Goal: Task Accomplishment & Management: Complete application form

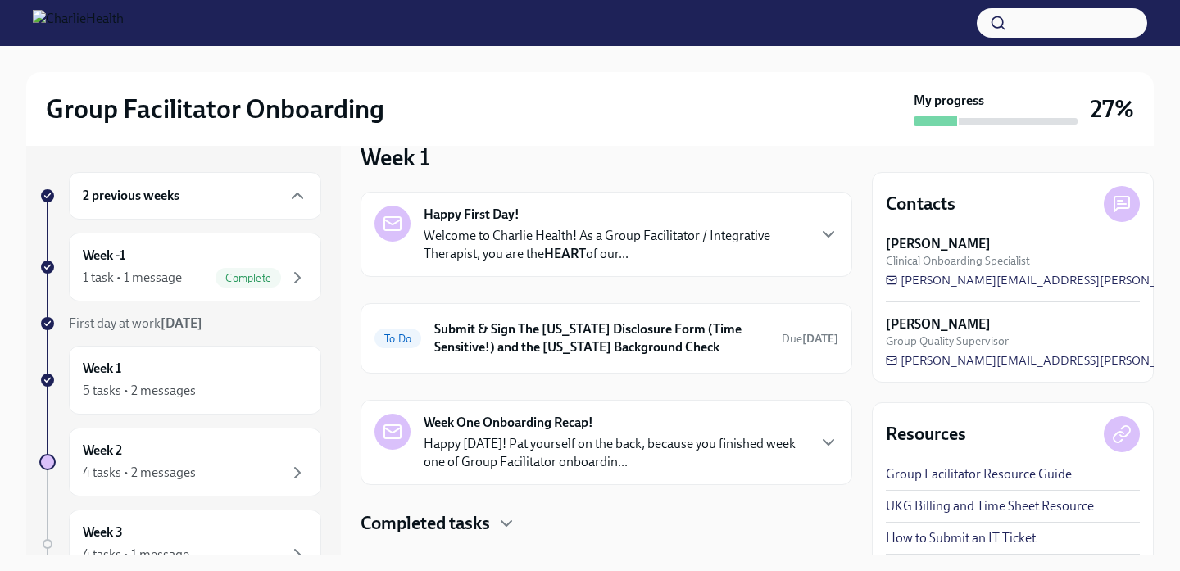
scroll to position [31, 0]
click at [236, 197] on div "2 previous weeks" at bounding box center [195, 196] width 225 height 20
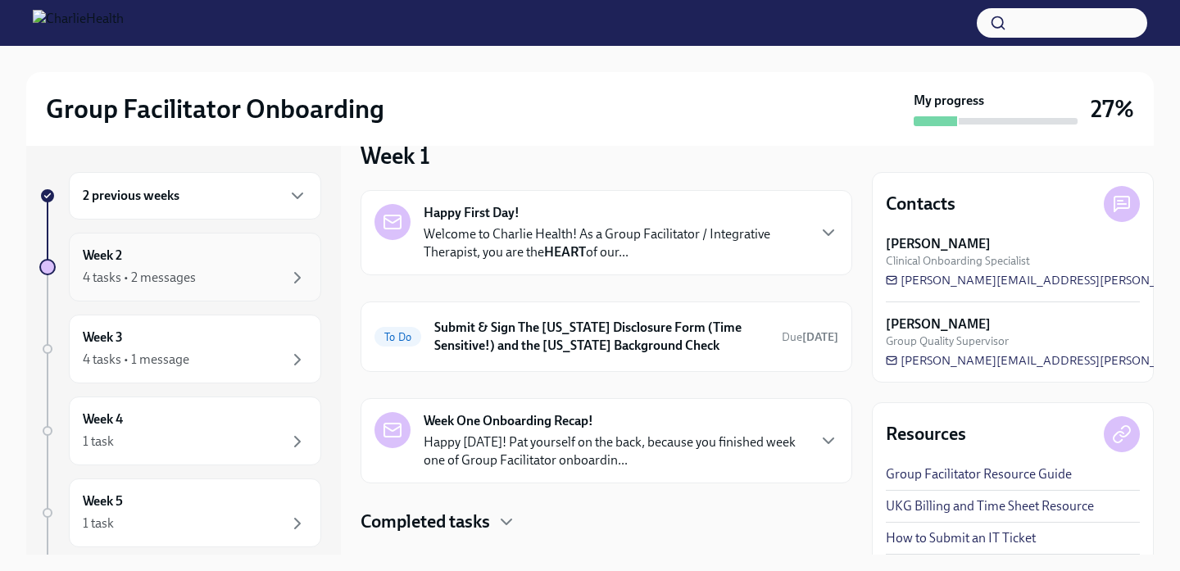
click at [237, 272] on div "4 tasks • 2 messages" at bounding box center [195, 278] width 225 height 20
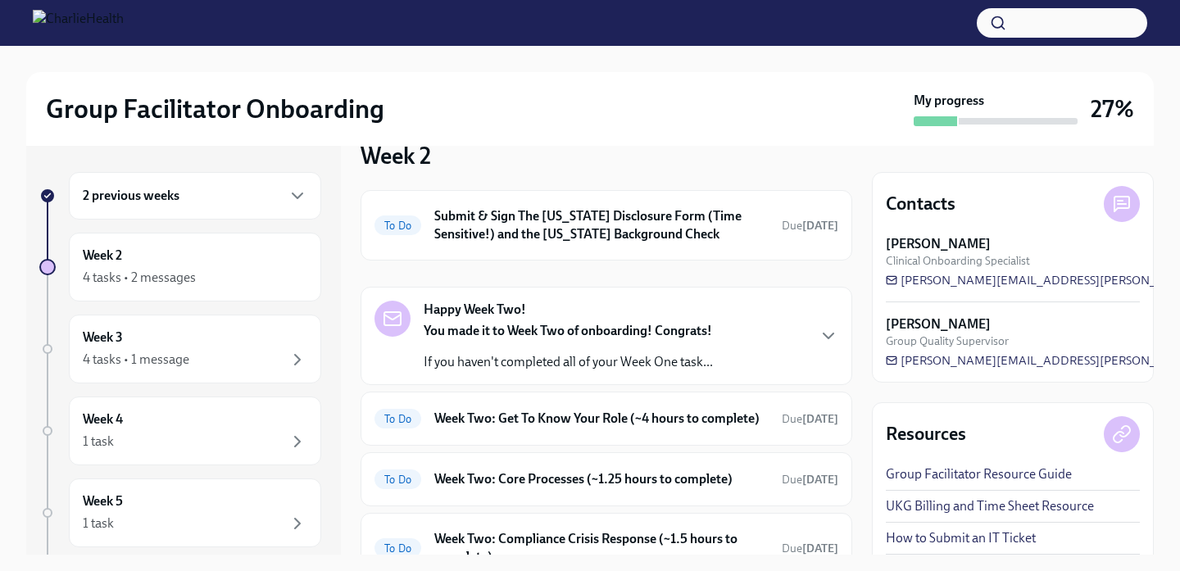
click at [260, 202] on div "2 previous weeks" at bounding box center [195, 196] width 225 height 20
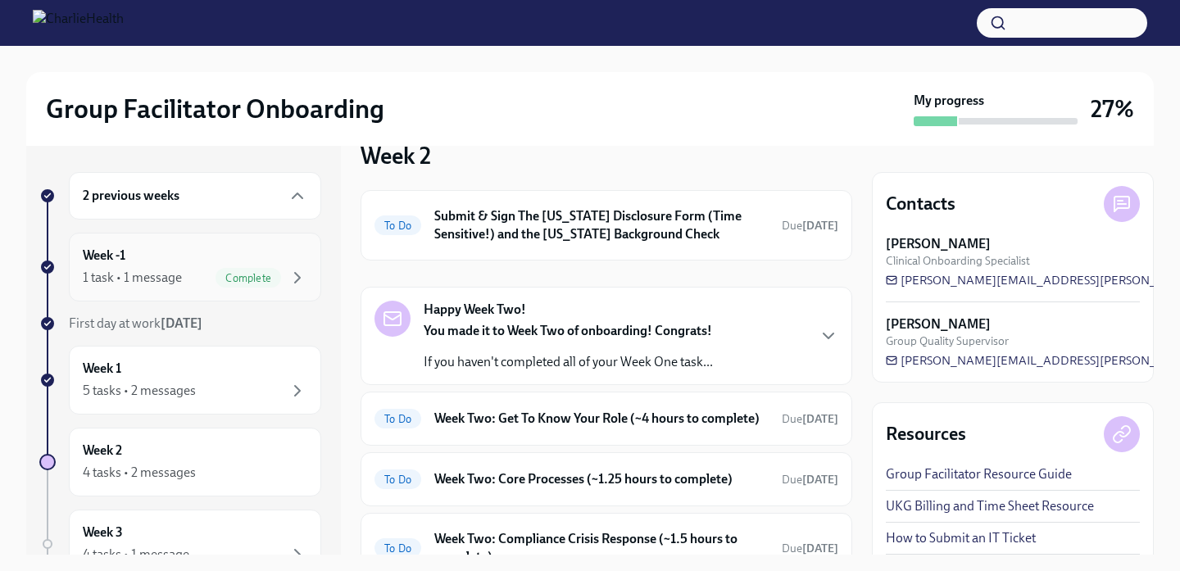
click at [246, 299] on div "Week -1 1 task • 1 message Complete" at bounding box center [195, 267] width 252 height 69
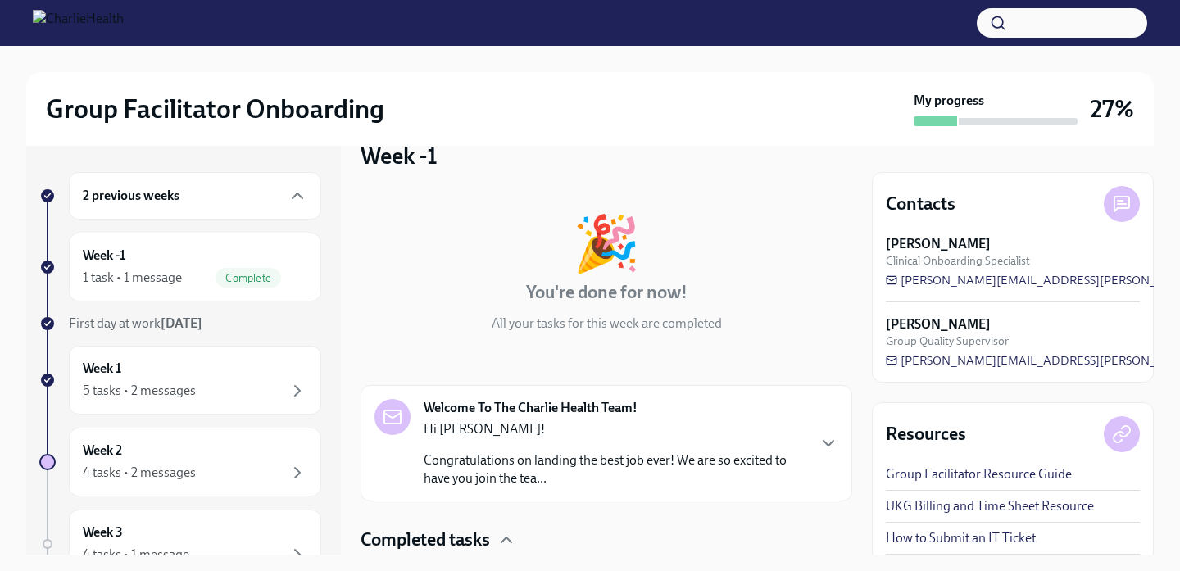
scroll to position [148, 0]
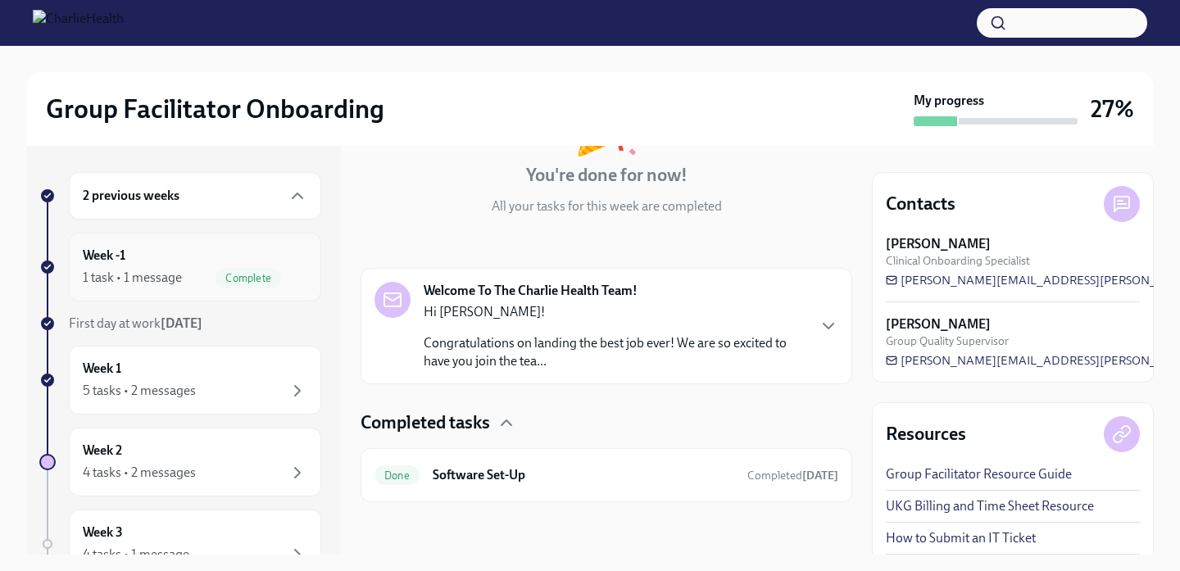
click at [244, 268] on div "Complete" at bounding box center [249, 278] width 66 height 20
click at [229, 379] on div "Week 1 5 tasks • 2 messages" at bounding box center [195, 380] width 225 height 41
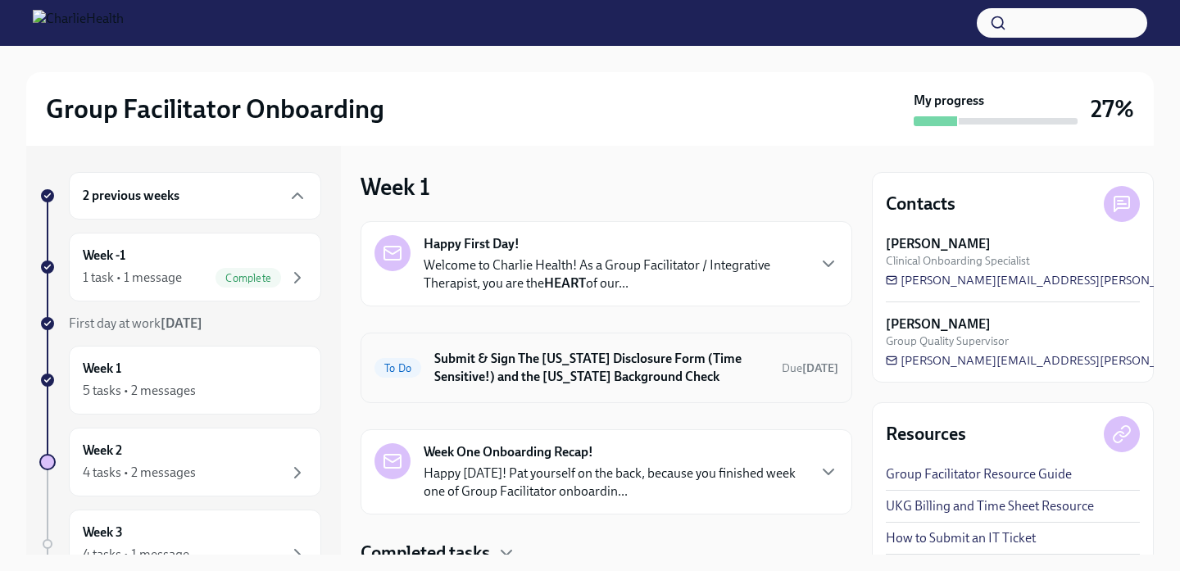
scroll to position [63, 0]
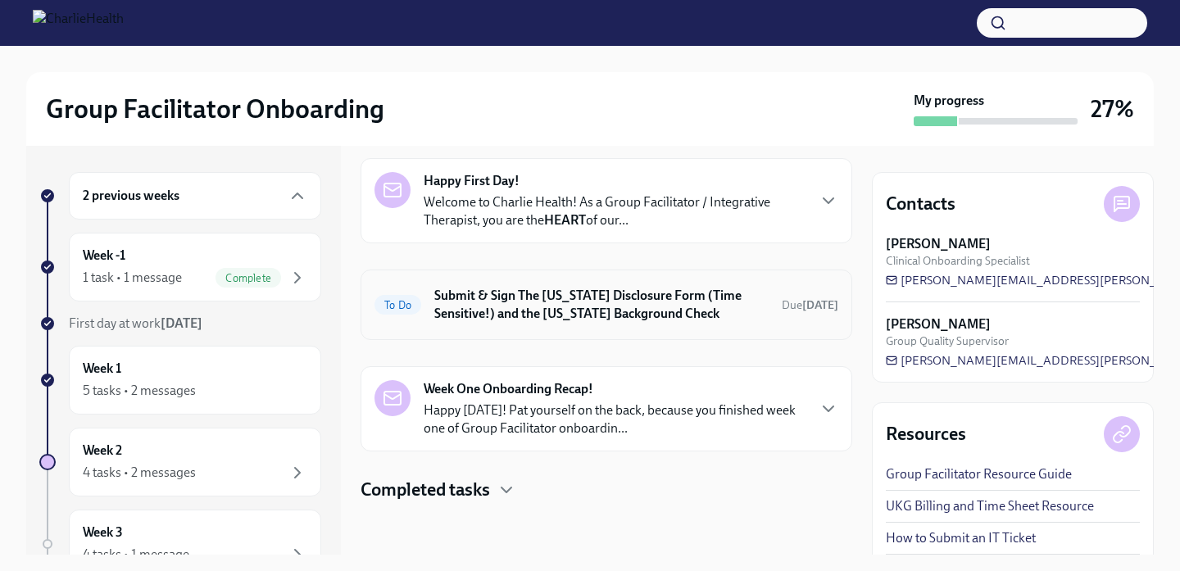
click at [681, 303] on h6 "Submit & Sign The [US_STATE] Disclosure Form (Time Sensitive!) and the [US_STAT…" at bounding box center [601, 305] width 334 height 36
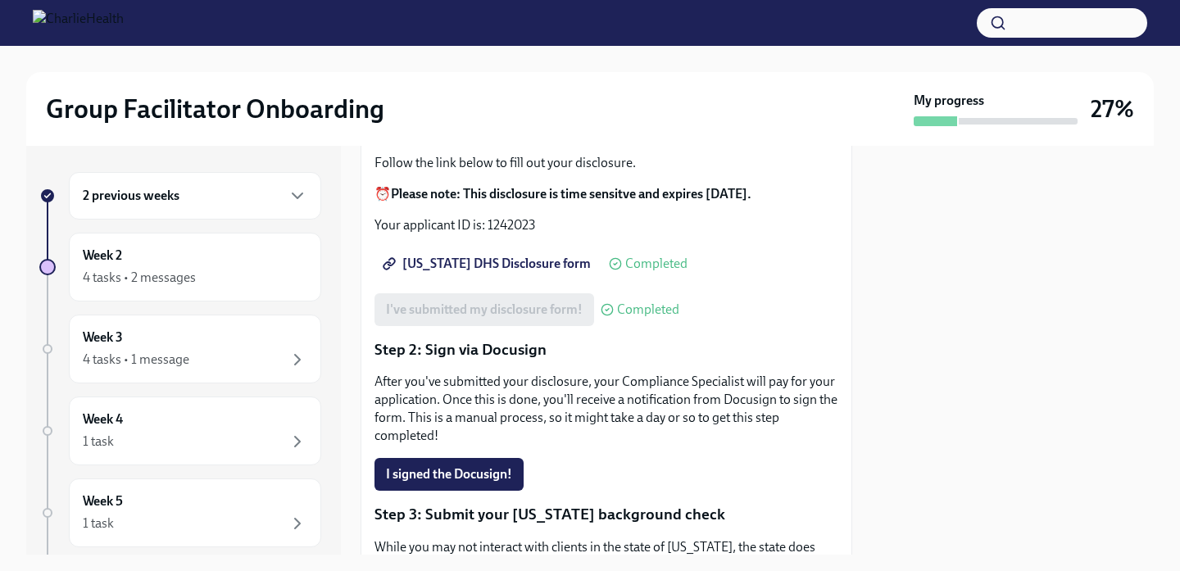
scroll to position [213, 0]
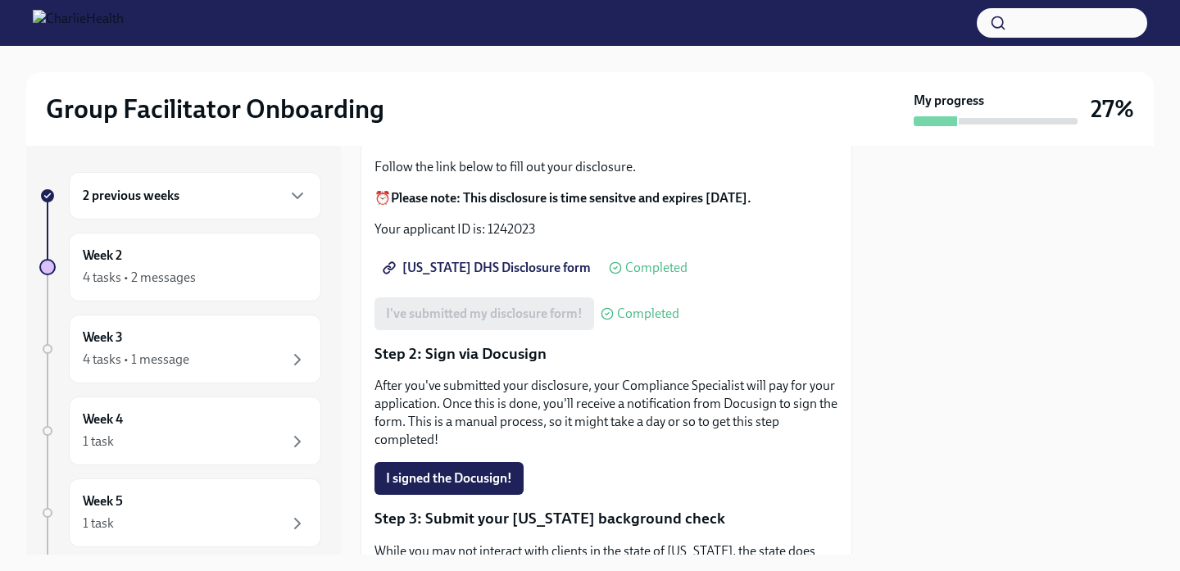
click at [499, 260] on span "[US_STATE] DHS Disclosure form" at bounding box center [488, 268] width 205 height 16
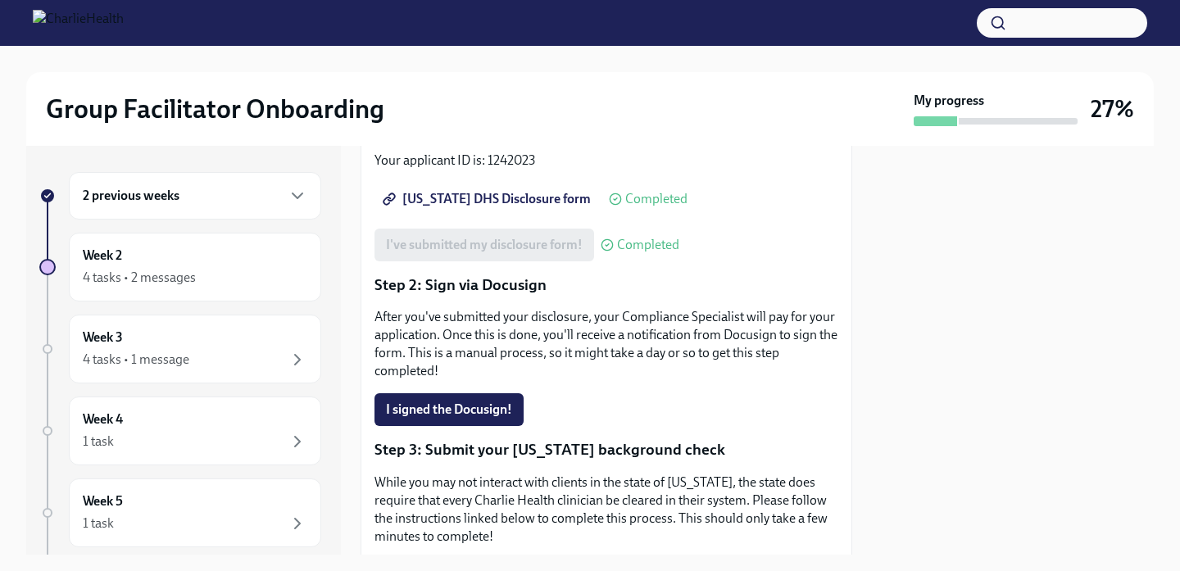
scroll to position [138, 0]
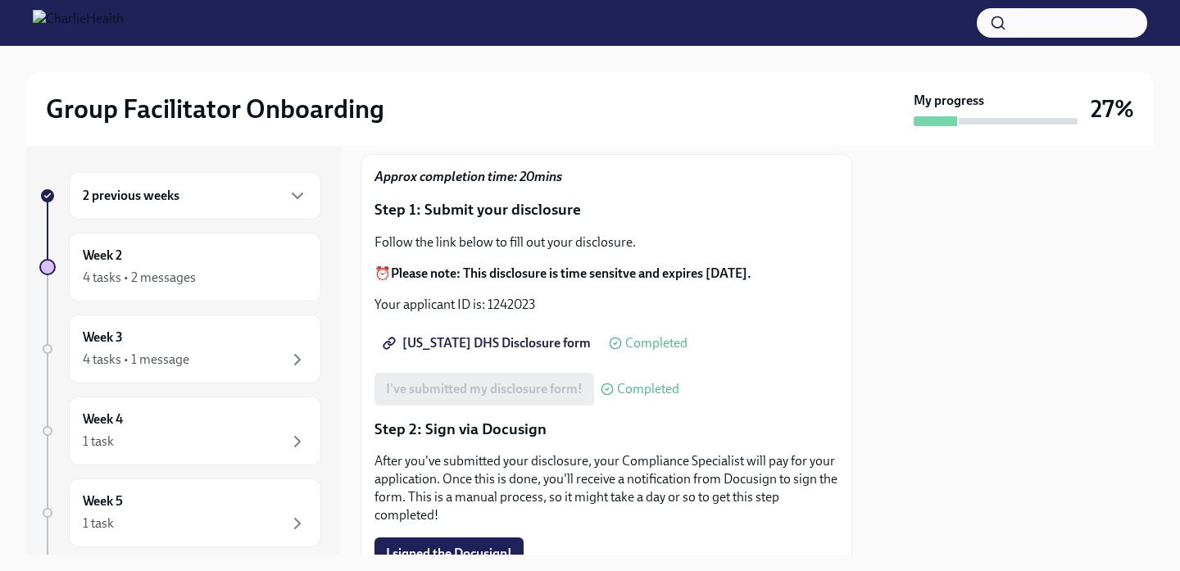
click at [456, 335] on span "[US_STATE] DHS Disclosure form" at bounding box center [488, 343] width 205 height 16
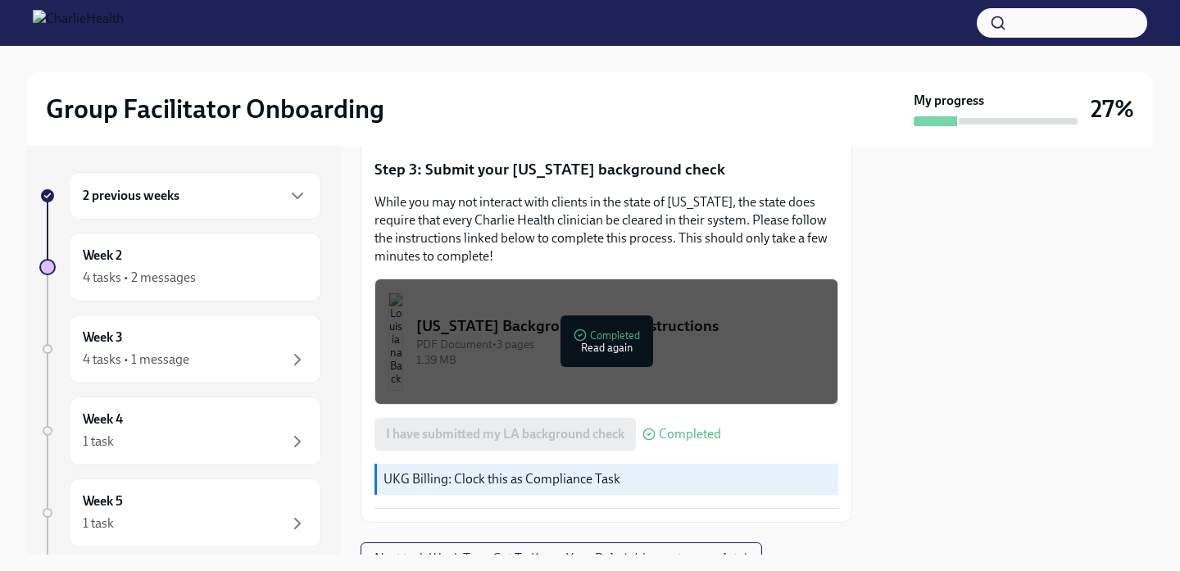
scroll to position [611, 0]
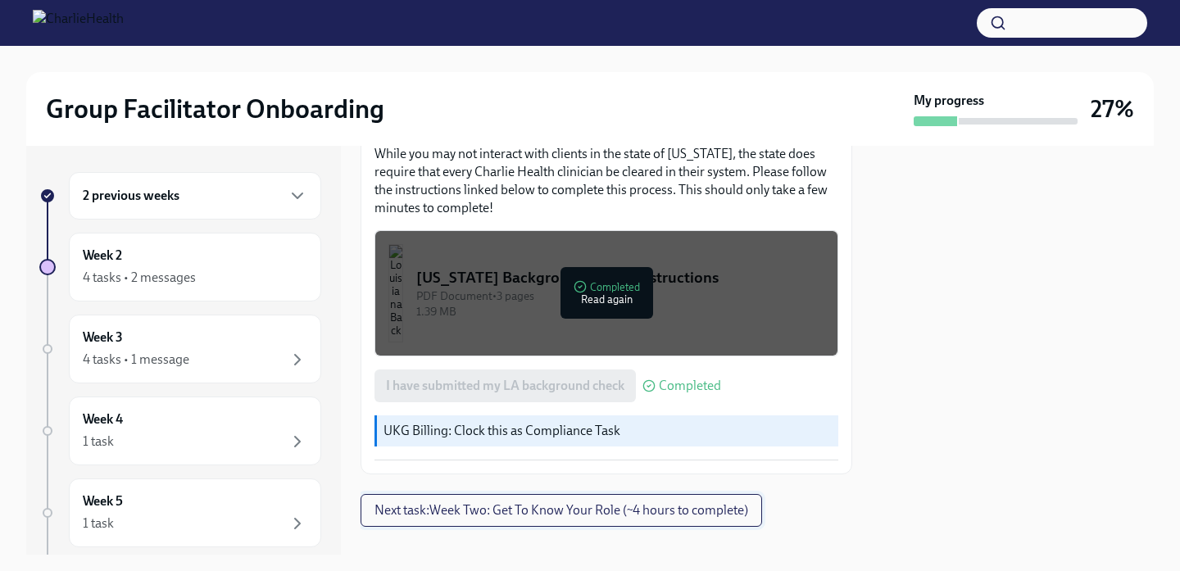
click at [524, 502] on span "Next task : Week Two: Get To Know Your Role (~4 hours to complete)" at bounding box center [562, 510] width 374 height 16
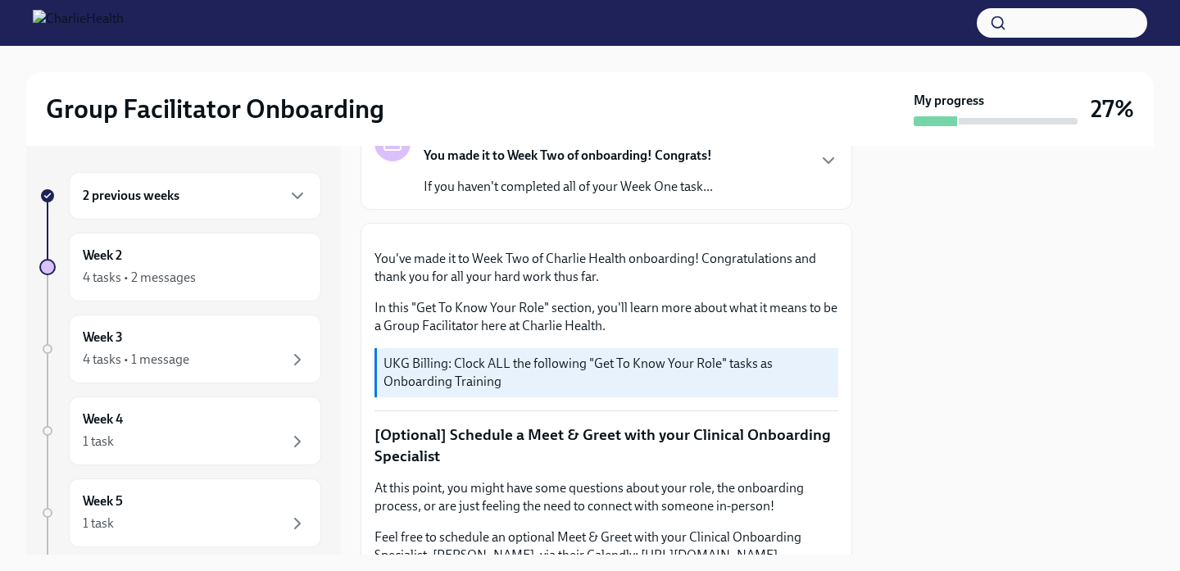
scroll to position [134, 0]
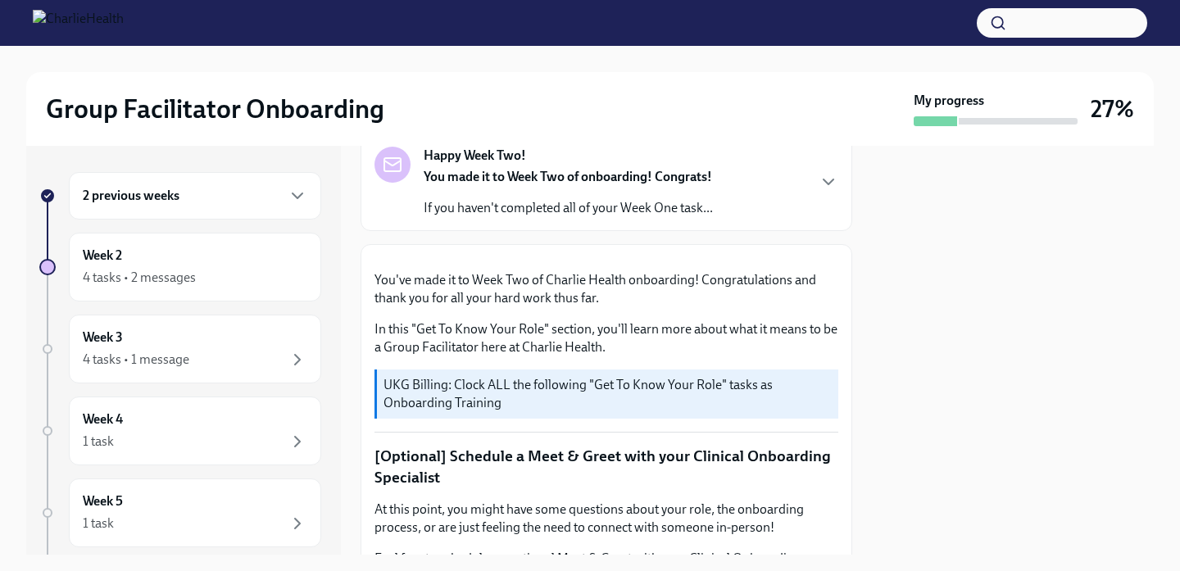
click at [795, 200] on div "Happy Week Two! You made it to Week Two of onboarding! Congrats! If you haven't…" at bounding box center [607, 182] width 464 height 70
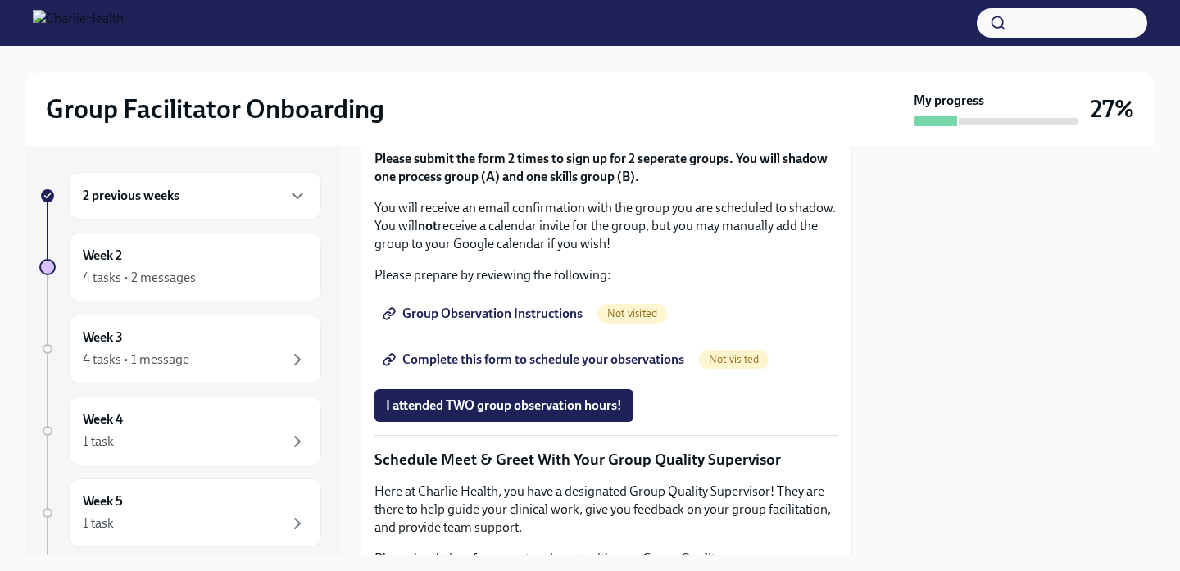
scroll to position [1433, 0]
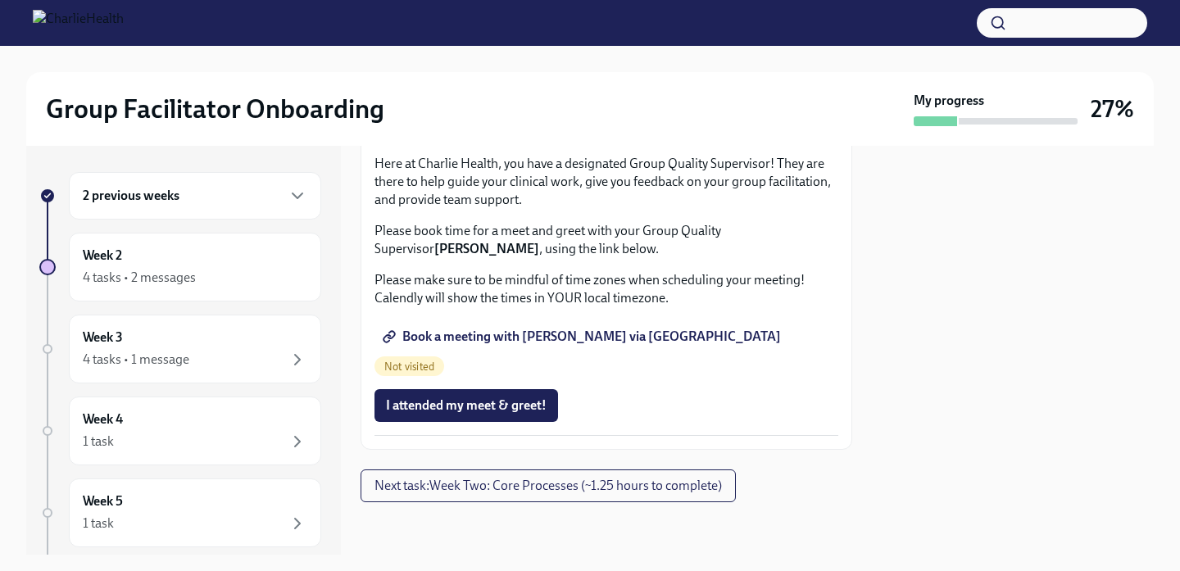
scroll to position [1786, 0]
click at [538, 40] on span "Complete this form to schedule your observations" at bounding box center [535, 32] width 298 height 16
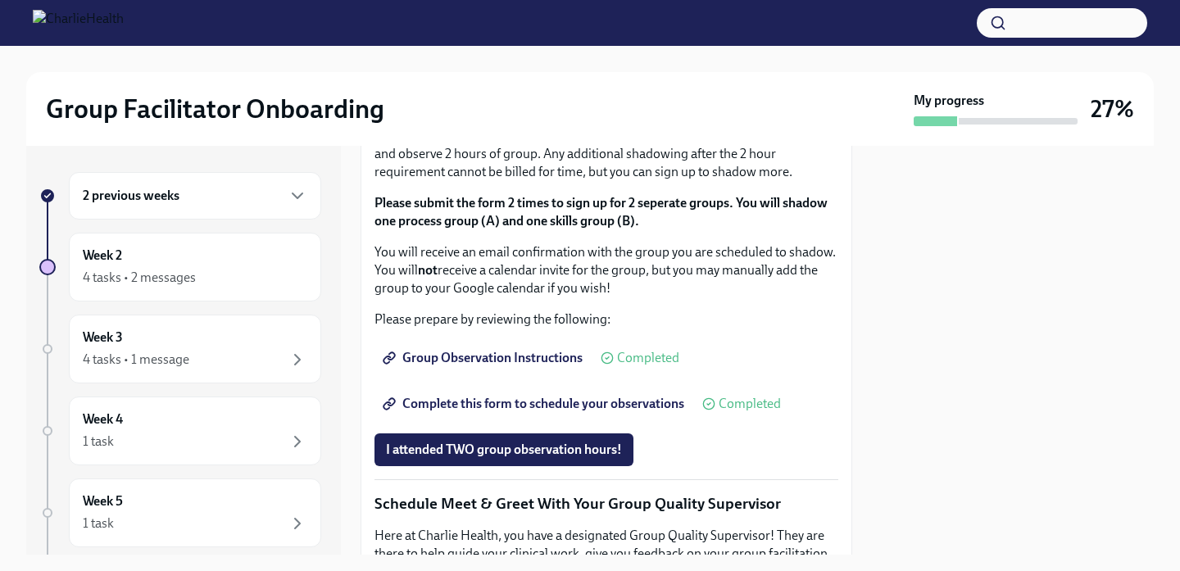
scroll to position [1387, 0]
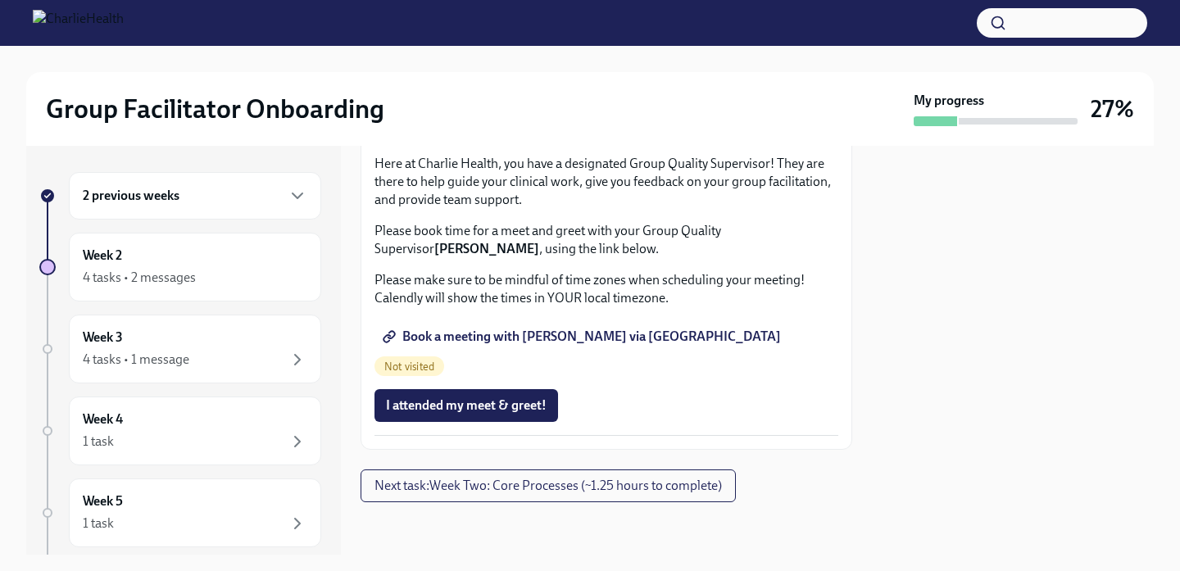
scroll to position [1832, 0]
